Goal: Browse casually: Explore the website without a specific task or goal

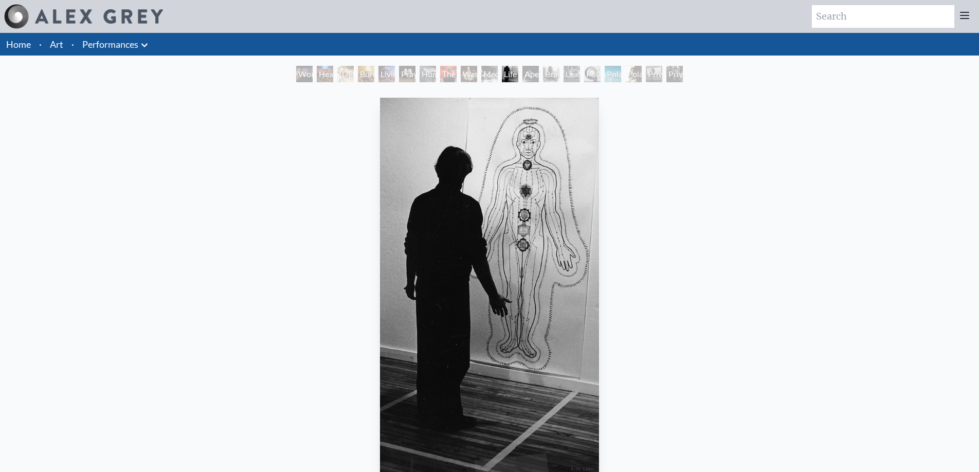
click at [320, 72] on div "Heart Net" at bounding box center [325, 74] width 16 height 16
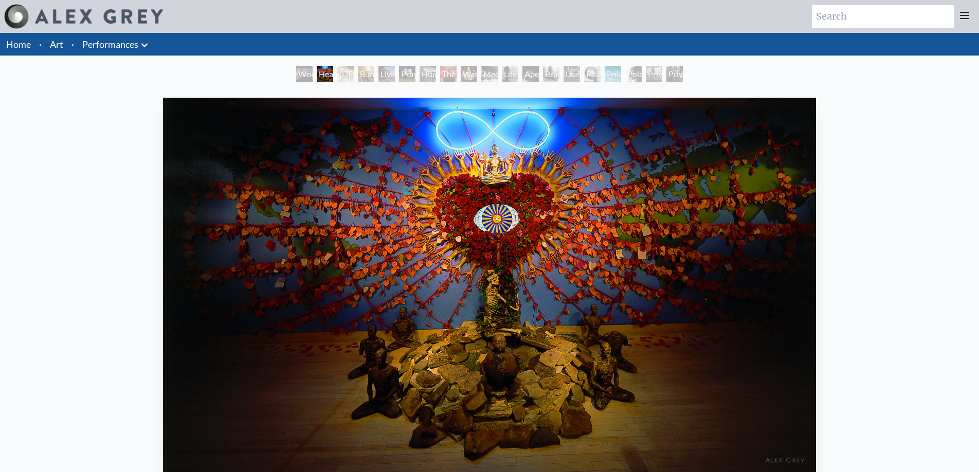
click at [358, 73] on div "Burnt Offering" at bounding box center [366, 74] width 16 height 16
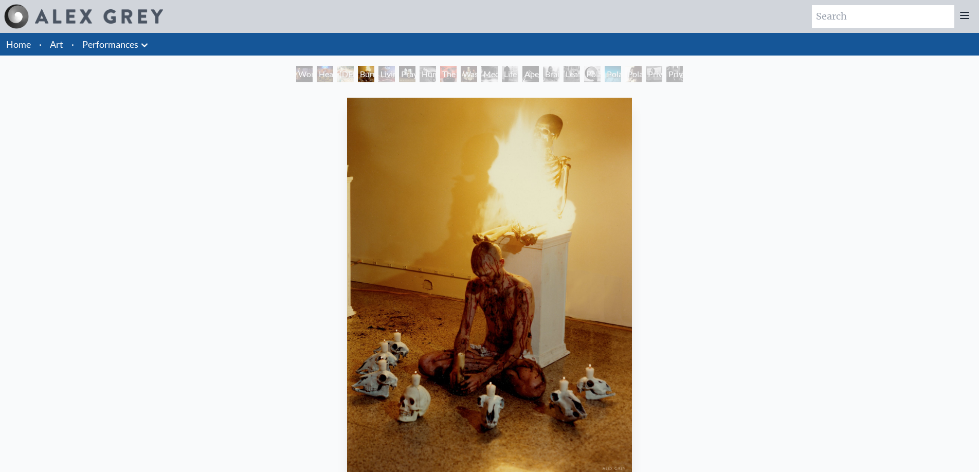
click at [352, 76] on div "[DEMOGRAPHIC_DATA]" at bounding box center [345, 74] width 16 height 16
